Goal: Task Accomplishment & Management: Use online tool/utility

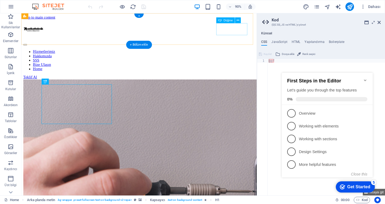
click at [251, 82] on div "Teklif Al" at bounding box center [152, 84] width 257 height 5
click at [253, 82] on div "Teklif Al" at bounding box center [152, 84] width 257 height 5
drag, startPoint x: 254, startPoint y: 31, endPoint x: 255, endPoint y: 45, distance: 14.5
click at [255, 82] on div "Teklif Al" at bounding box center [152, 84] width 257 height 5
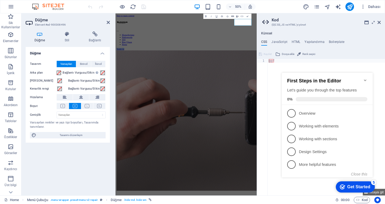
click at [233, 17] on icon "button" at bounding box center [232, 15] width 3 height 3
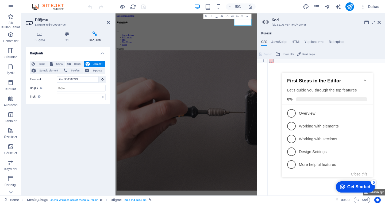
click at [90, 35] on icon at bounding box center [95, 34] width 30 height 5
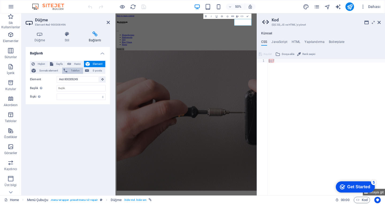
click at [76, 72] on span "Telefon" at bounding box center [75, 71] width 13 height 6
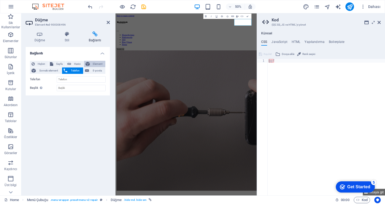
click at [95, 65] on span "Element" at bounding box center [97, 64] width 13 height 6
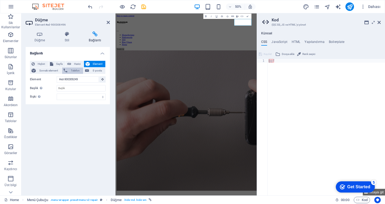
click at [81, 69] on span "Telefon" at bounding box center [75, 71] width 13 height 6
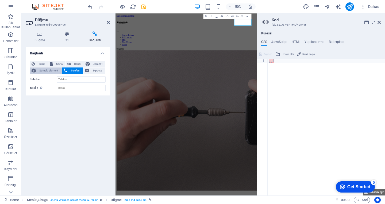
click at [45, 70] on span "Sonraki element" at bounding box center [48, 71] width 23 height 6
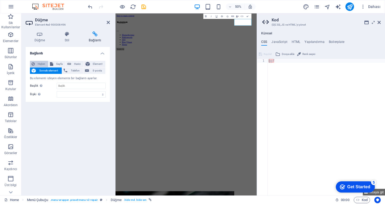
click at [40, 61] on span "Hiçbiri" at bounding box center [41, 64] width 10 height 6
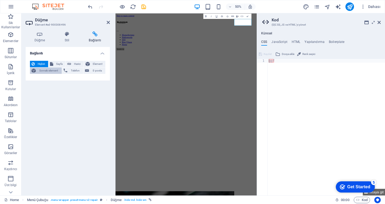
click at [40, 67] on div "Hiçbiri Sayfa Harici Element Sonraki element Telefon E-posta" at bounding box center [68, 67] width 76 height 13
click at [48, 68] on span "Sonraki element" at bounding box center [48, 71] width 23 height 6
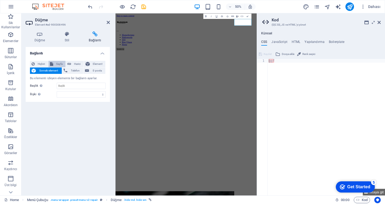
click at [57, 65] on span "Sayfa" at bounding box center [59, 64] width 9 height 6
select select
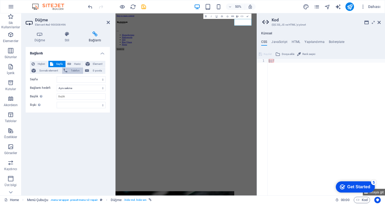
click at [72, 72] on span "Telefon" at bounding box center [75, 71] width 13 height 6
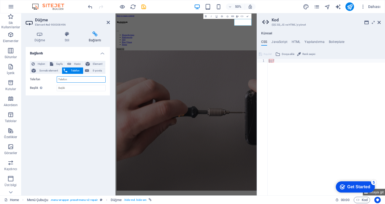
click at [82, 78] on input "Telefon" at bounding box center [81, 79] width 49 height 6
click at [73, 87] on input "Başlık Ek bağlantı tanımının bağlantı metniyle aynı olmaması gerekir. Başlık, g…" at bounding box center [81, 88] width 49 height 6
click at [78, 79] on input "Telefon" at bounding box center [81, 79] width 49 height 6
click at [232, 16] on icon "button" at bounding box center [232, 15] width 3 height 1
click at [92, 71] on span "E-posta" at bounding box center [97, 71] width 13 height 6
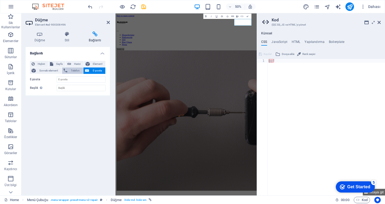
drag, startPoint x: 77, startPoint y: 71, endPoint x: 80, endPoint y: 70, distance: 2.8
click at [77, 70] on span "Telefon" at bounding box center [75, 71] width 13 height 6
click at [91, 64] on button "Element" at bounding box center [95, 64] width 22 height 6
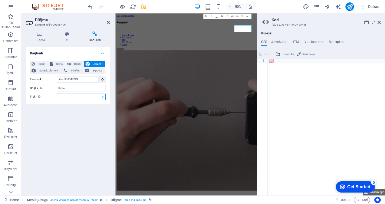
click at [68, 98] on select "alternate oluşturan bookmark harici yardım lisans ileri nofollow noreferrer noo…" at bounding box center [81, 97] width 49 height 6
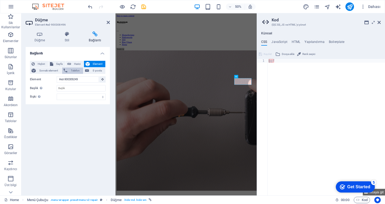
click at [69, 72] on span "Telefon" at bounding box center [75, 71] width 13 height 6
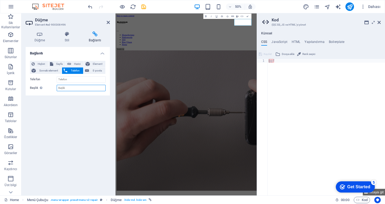
click at [69, 89] on input "Başlık Ek bağlantı tanımının bağlantı metniyle aynı olmaması gerekir. Başlık, g…" at bounding box center [81, 88] width 49 height 6
click at [68, 83] on div "Hiçbiri Sayfa Harici Element Sonraki element Telefon E-posta Sayfa Home Blog Su…" at bounding box center [68, 76] width 76 height 30
click at [68, 76] on div "Hiçbiri Sayfa Harici Element Sonraki element Telefon E-posta Sayfa Home Blog Su…" at bounding box center [68, 76] width 76 height 30
click at [69, 81] on input "Telefon" at bounding box center [81, 79] width 49 height 6
type input "05458571787"
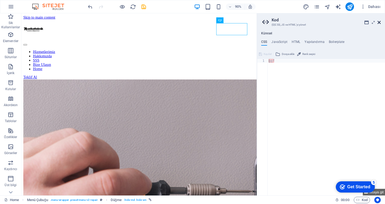
click at [378, 21] on icon at bounding box center [378, 22] width 3 height 4
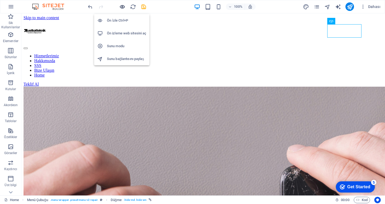
click at [122, 7] on icon "button" at bounding box center [122, 7] width 6 height 6
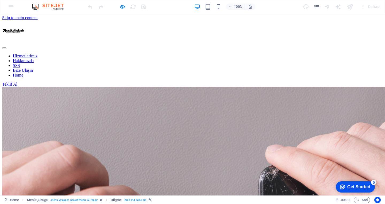
click at [17, 82] on link "Teklif Al" at bounding box center [9, 84] width 15 height 5
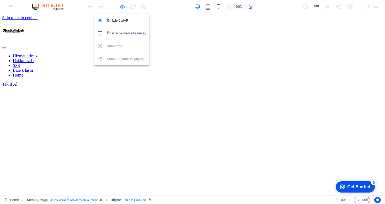
click at [123, 9] on icon "button" at bounding box center [122, 7] width 6 height 6
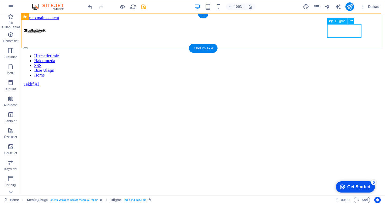
click at [338, 82] on div "Teklif Al" at bounding box center [203, 84] width 359 height 5
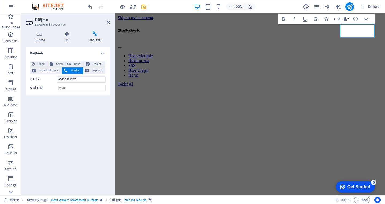
drag, startPoint x: 80, startPoint y: 81, endPoint x: 44, endPoint y: 82, distance: 36.3
click at [44, 82] on div "Telefon [PHONE_NUMBER]" at bounding box center [68, 79] width 76 height 6
type input "5458571787"
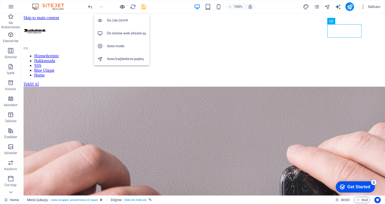
click at [122, 8] on icon "button" at bounding box center [122, 7] width 6 height 6
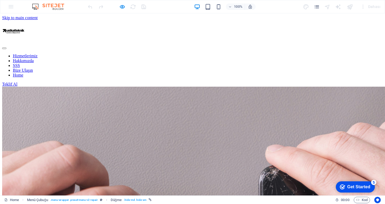
click at [17, 82] on link "Teklif Al" at bounding box center [9, 84] width 15 height 5
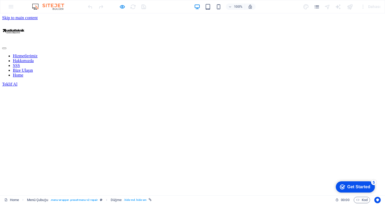
click at [363, 43] on div "Hizmetlerimiz Hakkımızda SSS Bize Ulaşın Home Teklif Al" at bounding box center [192, 53] width 380 height 66
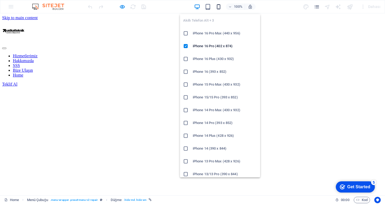
click at [215, 7] on icon "button" at bounding box center [218, 7] width 6 height 6
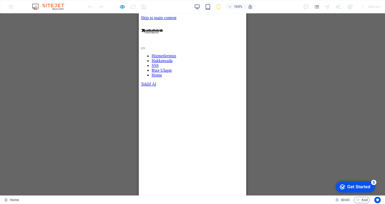
click at [197, 10] on div "100%" at bounding box center [225, 6] width 62 height 9
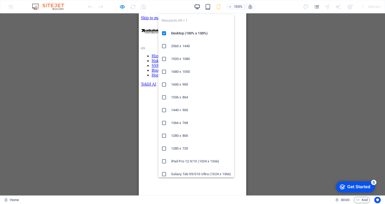
click at [197, 7] on icon "button" at bounding box center [197, 7] width 6 height 6
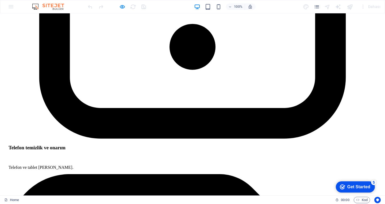
scroll to position [1389, 0]
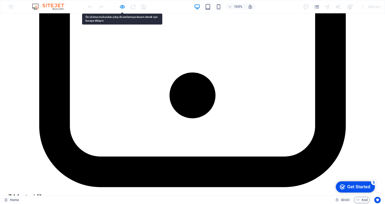
click at [123, 10] on div at bounding box center [117, 6] width 60 height 9
click at [123, 9] on icon "button" at bounding box center [122, 7] width 6 height 6
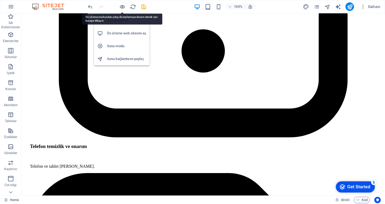
scroll to position [1402, 0]
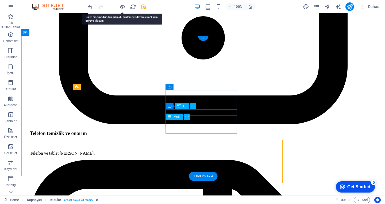
scroll to position [1390, 0]
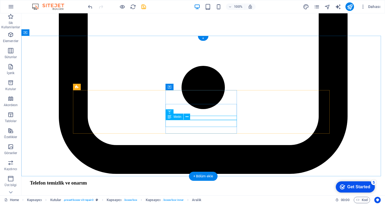
drag, startPoint x: 213, startPoint y: 123, endPoint x: 119, endPoint y: 123, distance: 93.7
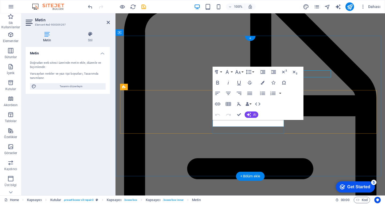
scroll to position [1440, 0]
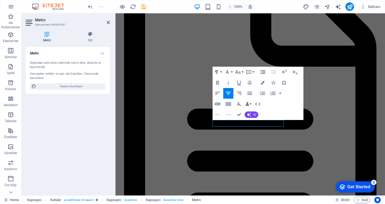
click at [217, 103] on icon "button" at bounding box center [217, 104] width 6 height 6
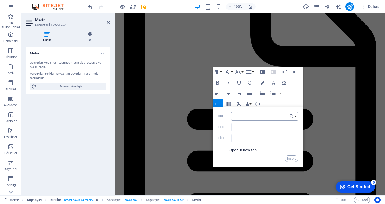
click at [241, 118] on input "URL" at bounding box center [264, 116] width 67 height 9
drag, startPoint x: 245, startPoint y: 126, endPoint x: 247, endPoint y: 128, distance: 3.3
click at [245, 127] on input "Text" at bounding box center [264, 127] width 67 height 9
click at [218, 103] on icon "button" at bounding box center [217, 104] width 6 height 6
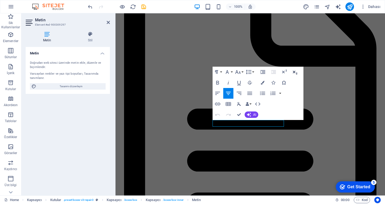
click at [295, 71] on icon "button" at bounding box center [294, 72] width 6 height 6
click at [215, 115] on icon "button" at bounding box center [217, 115] width 6 height 6
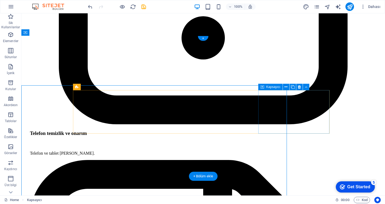
scroll to position [1390, 0]
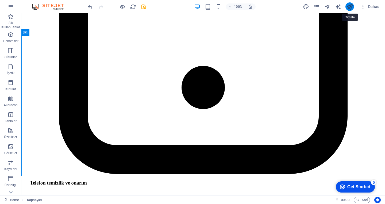
click at [352, 8] on icon "publish" at bounding box center [349, 7] width 6 height 6
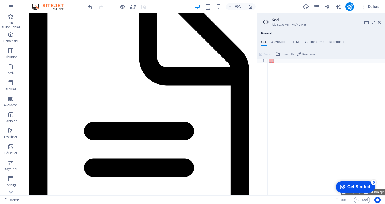
scroll to position [1490, 0]
